Goal: Task Accomplishment & Management: Manage account settings

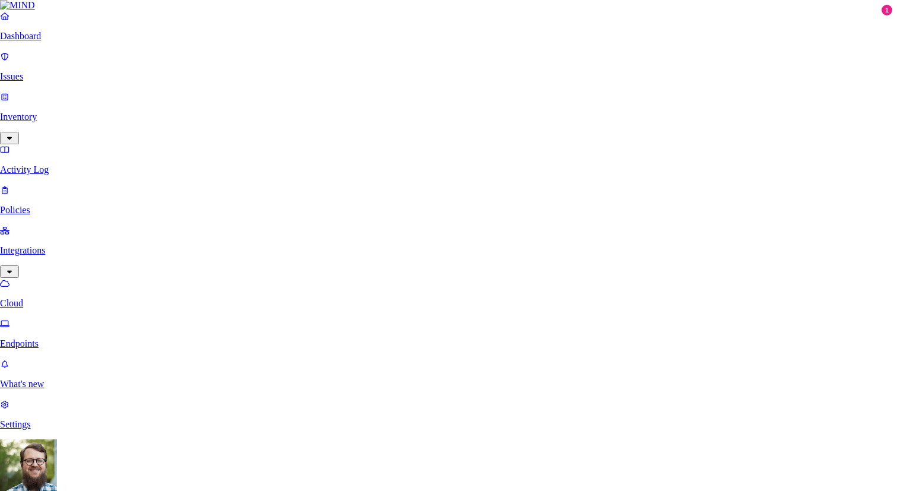
scroll to position [223, 0]
type input "Samsara Google Drive"
type input "[PERSON_NAME][EMAIL_ADDRESS][PERSON_NAME][DOMAIN_NAME]"
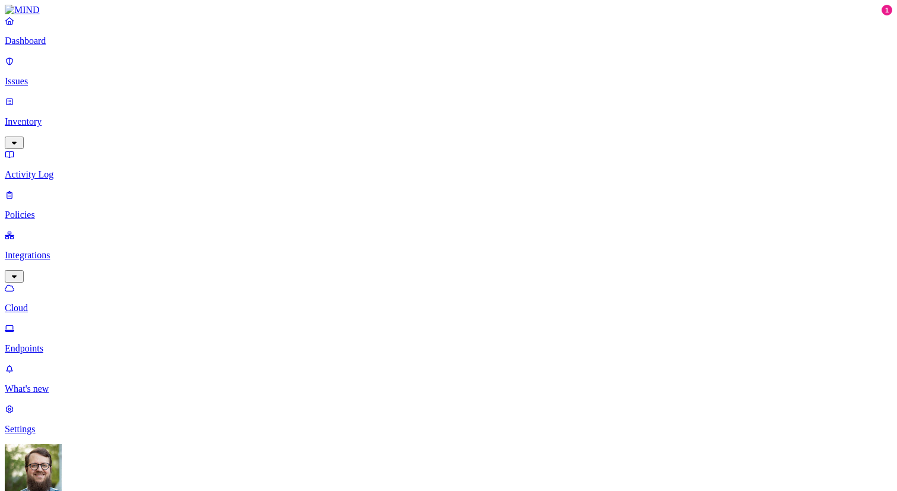
click at [52, 434] on link "Settings" at bounding box center [449, 419] width 888 height 31
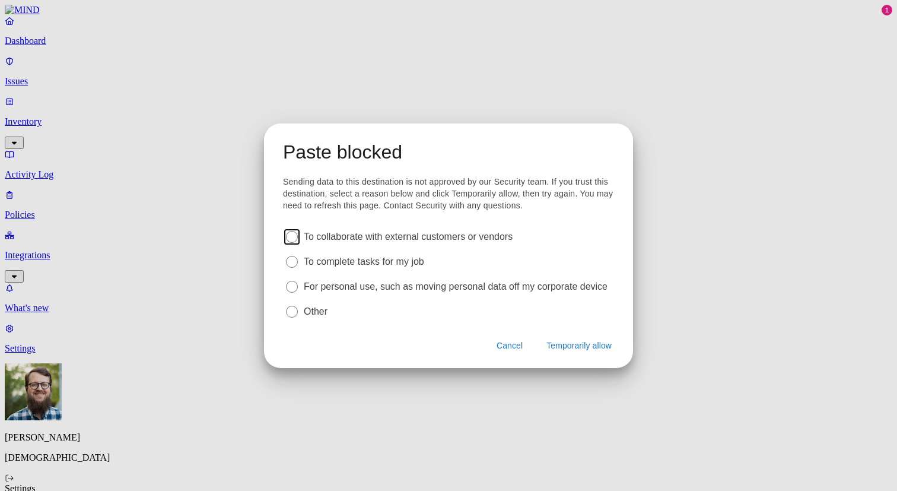
click at [382, 262] on label "To complete tasks for my job" at bounding box center [364, 261] width 120 height 13
click at [298, 262] on input "radio" at bounding box center [292, 262] width 12 height 12
radio input "true"
click at [557, 342] on span "Temporarily allow" at bounding box center [579, 346] width 65 height 12
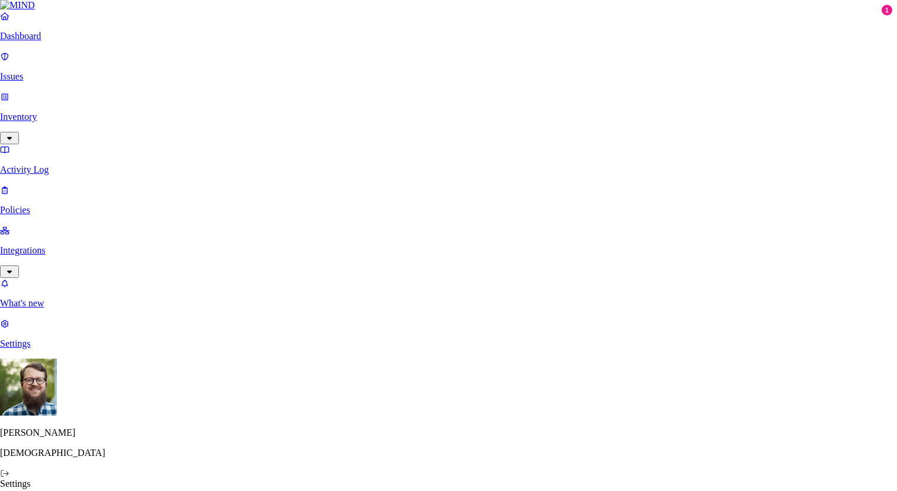
paste input "[URL][DOMAIN_NAME]"
type input "[PERSON_NAME][EMAIL_ADDRESS][PERSON_NAME][DOMAIN_NAME]"
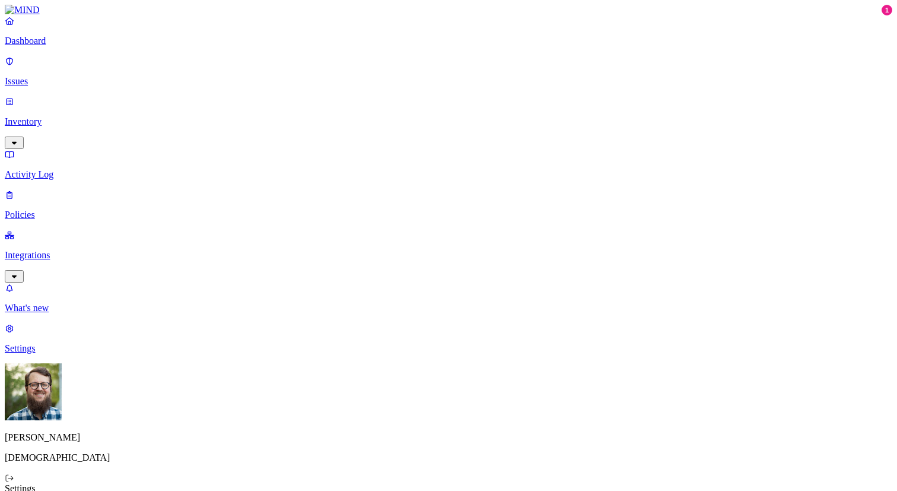
drag, startPoint x: 324, startPoint y: 48, endPoint x: 385, endPoint y: 415, distance: 371.9
click at [58, 77] on p "Issues" at bounding box center [449, 81] width 888 height 11
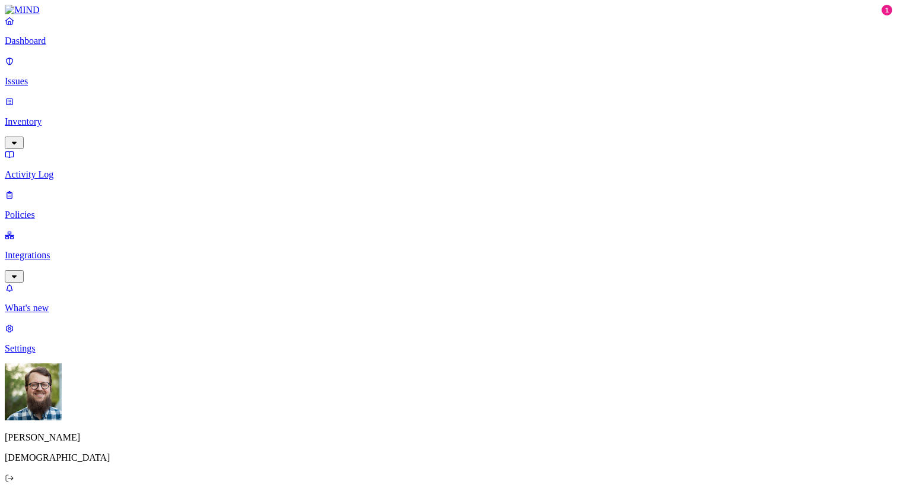
click at [69, 46] on p "Dashboard" at bounding box center [449, 41] width 888 height 11
click at [62, 116] on p "Inventory" at bounding box center [449, 121] width 888 height 11
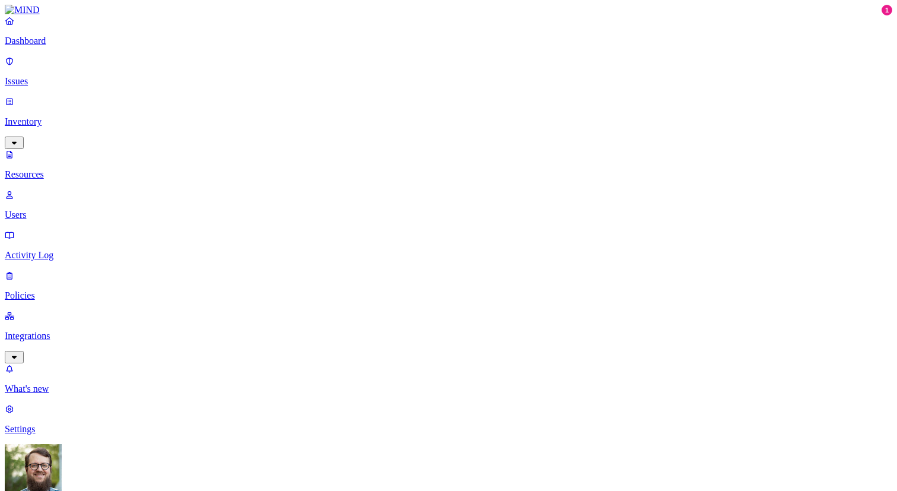
click at [78, 189] on link "Users" at bounding box center [449, 204] width 888 height 31
click at [78, 169] on p "Resources" at bounding box center [449, 174] width 888 height 11
drag, startPoint x: 297, startPoint y: 82, endPoint x: 412, endPoint y: 95, distance: 115.3
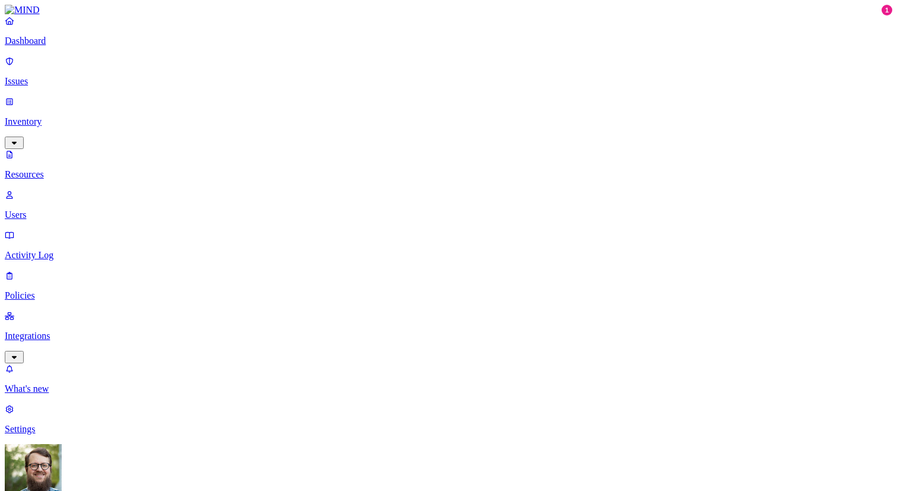
click at [98, 46] on p "Dashboard" at bounding box center [449, 41] width 888 height 11
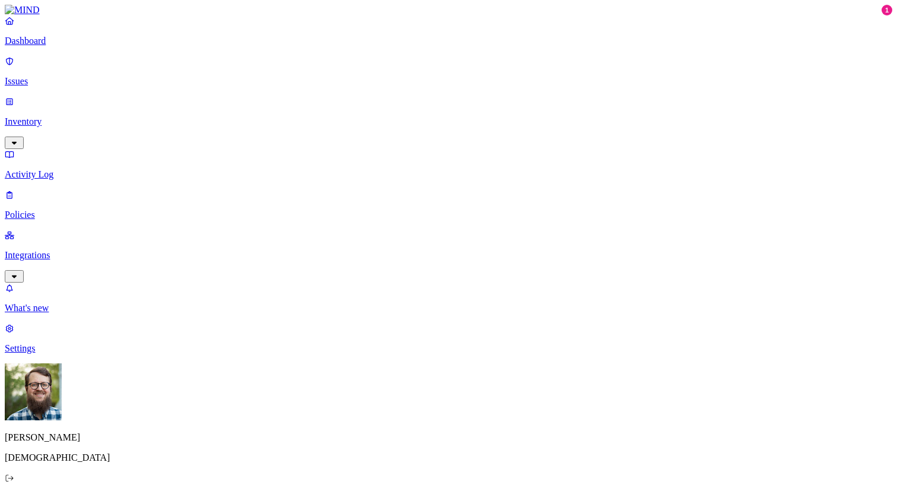
click at [97, 250] on p "Integrations" at bounding box center [449, 255] width 888 height 11
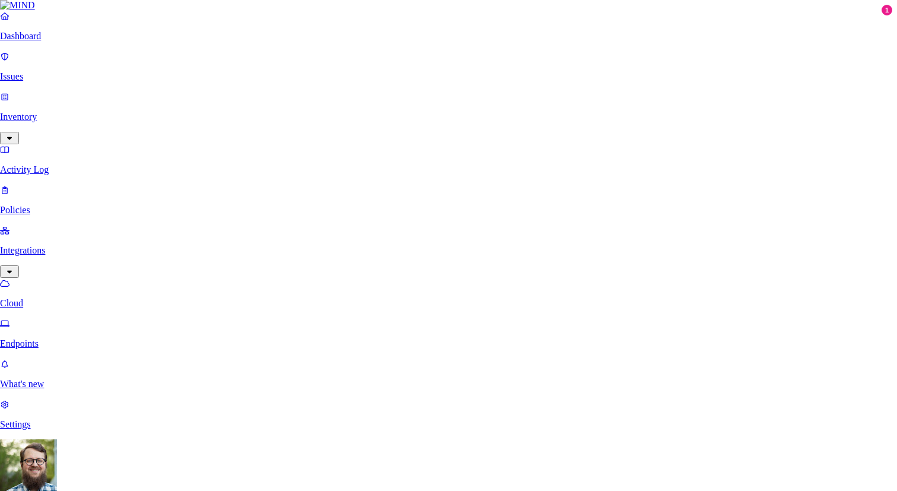
type input "S"
type input "O365 (Production)"
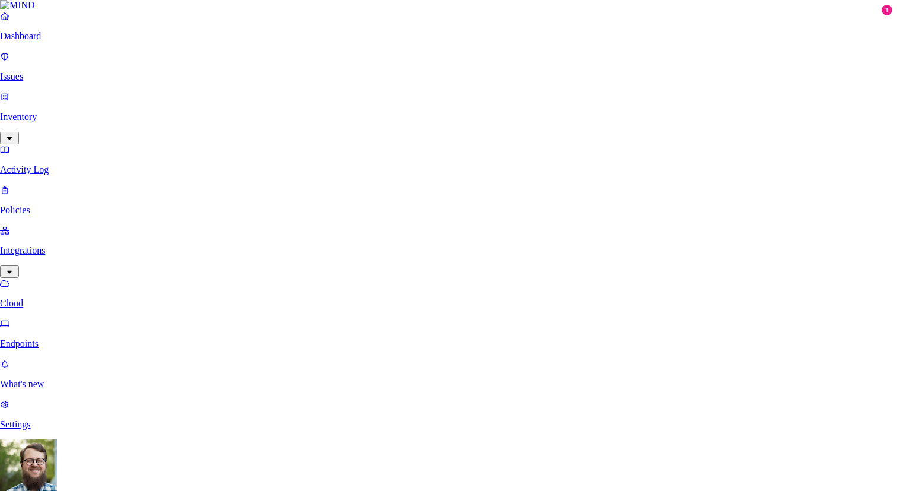
paste input "0d602f2d-b582-4f8a-b554-0c53437736f8"
type input "0d602f2d-b582-4f8a-b554-0c53437736f8"
paste input "93663f4d-9c01-4c66-afdb-3a5c8f076c87"
type input "93663f4d-9c01-4c66-afdb-3a5c8f076c87"
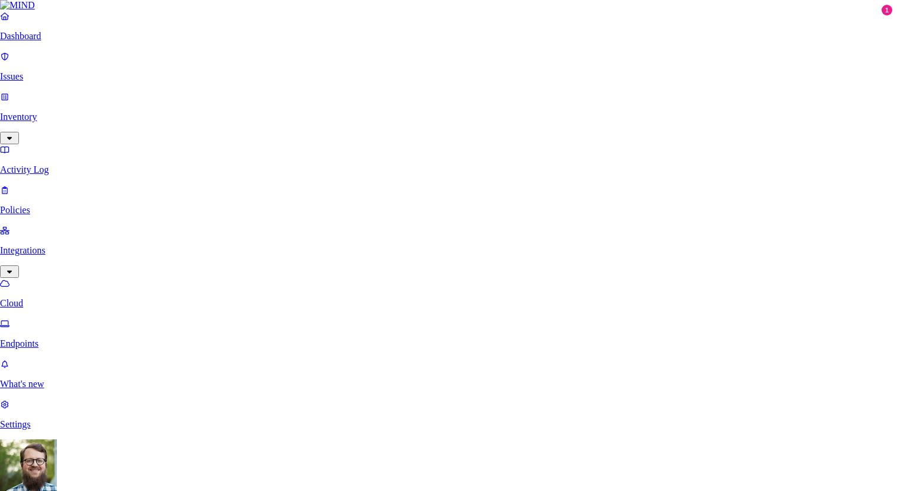
paste input "VPW8Q~wtZLtxCNrm8l~heYqDDcFfNI6gwYhLGcA0"
type input "VPW8Q~wtZLtxCNrm8l~heYqDDcFfNI6gwYhLGcA0"
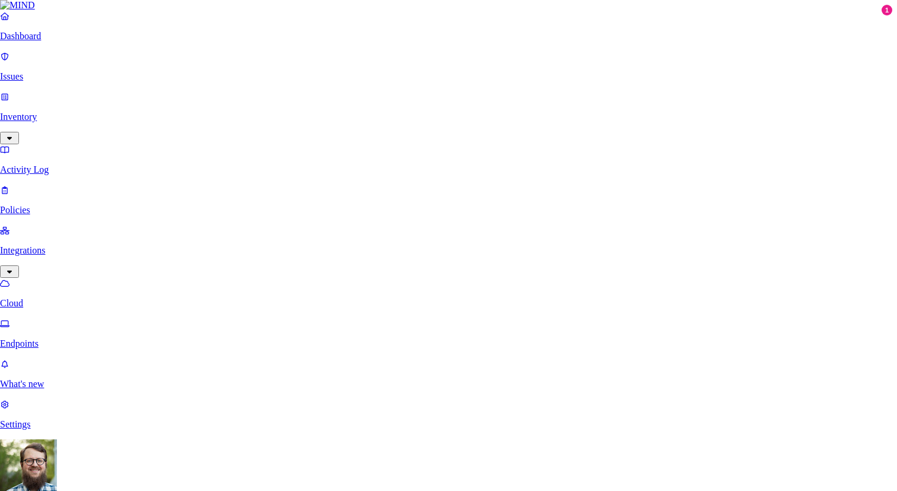
type input "O365 (Production)"
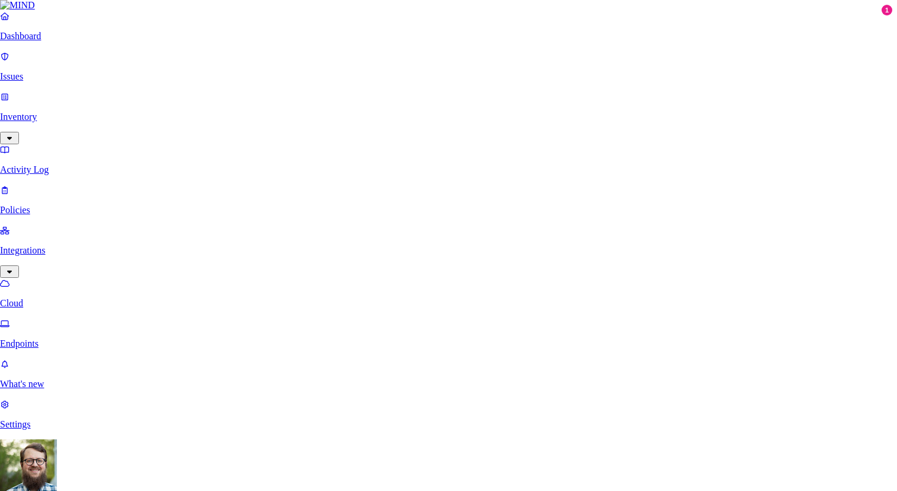
paste input "8si8Q~oANYb6z3k8hzhUyT8ynvU9N6F.CcaTfbK-"
type input "8si8Q~oANYb6z3k8hzhUyT8ynvU9N6F.CcaTfbK-"
paste input "0d602f2d-b582-4f8a-b554-0c53437736f8"
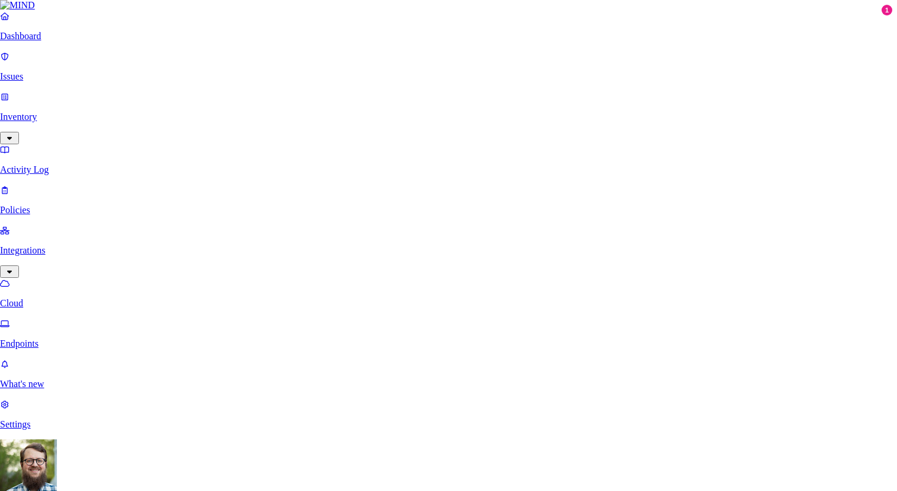
type input "0d602f2d-b582-4f8a-b554-0c53437736f8"
paste input "93663f4d-9c01-4c66-afdb-3a5c8f076c87"
type input "93663f4d-9c01-4c66-afdb-3a5c8f076c87"
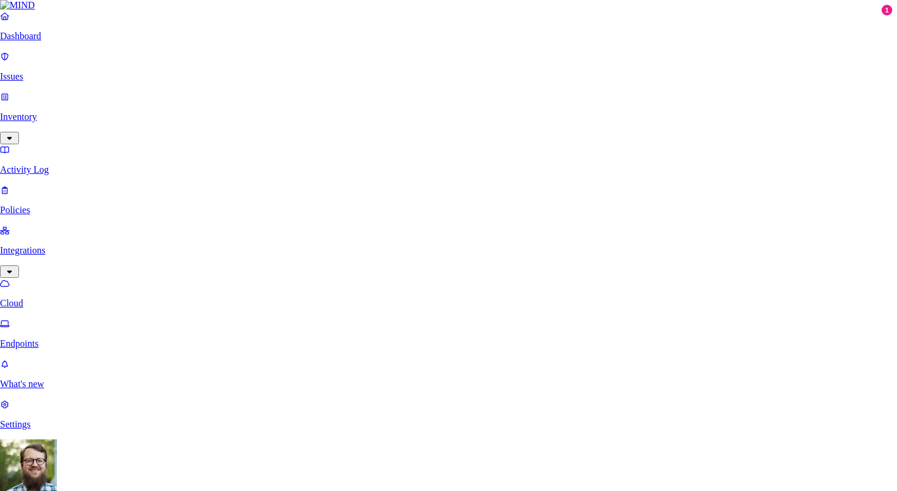
scroll to position [99, 0]
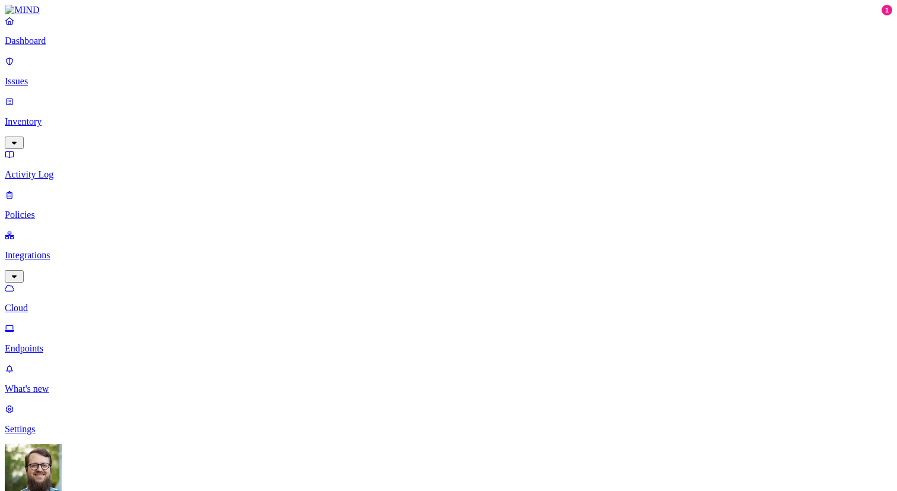
click at [24, 46] on link "Dashboard" at bounding box center [449, 30] width 888 height 31
